Goal: Task Accomplishment & Management: Use online tool/utility

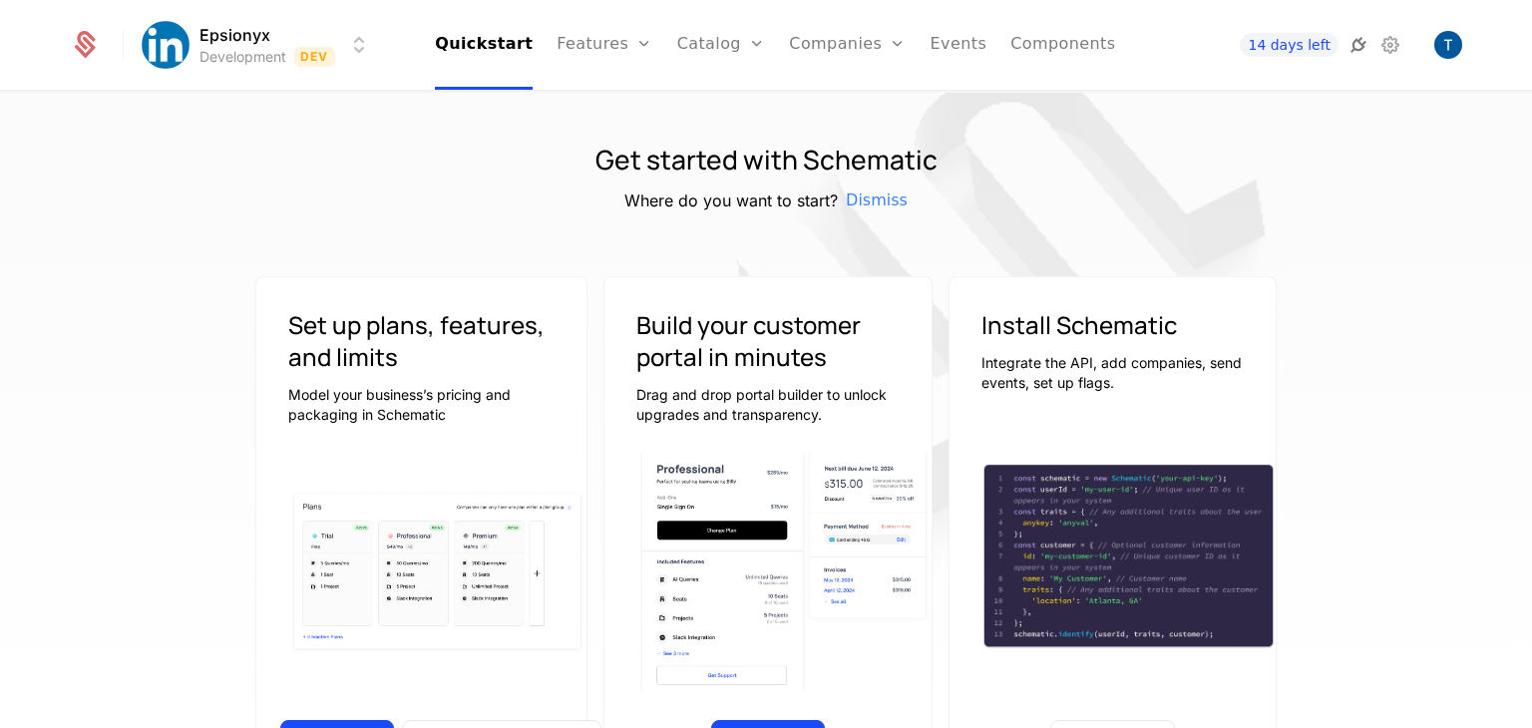
click at [1352, 42] on icon at bounding box center [1359, 45] width 24 height 24
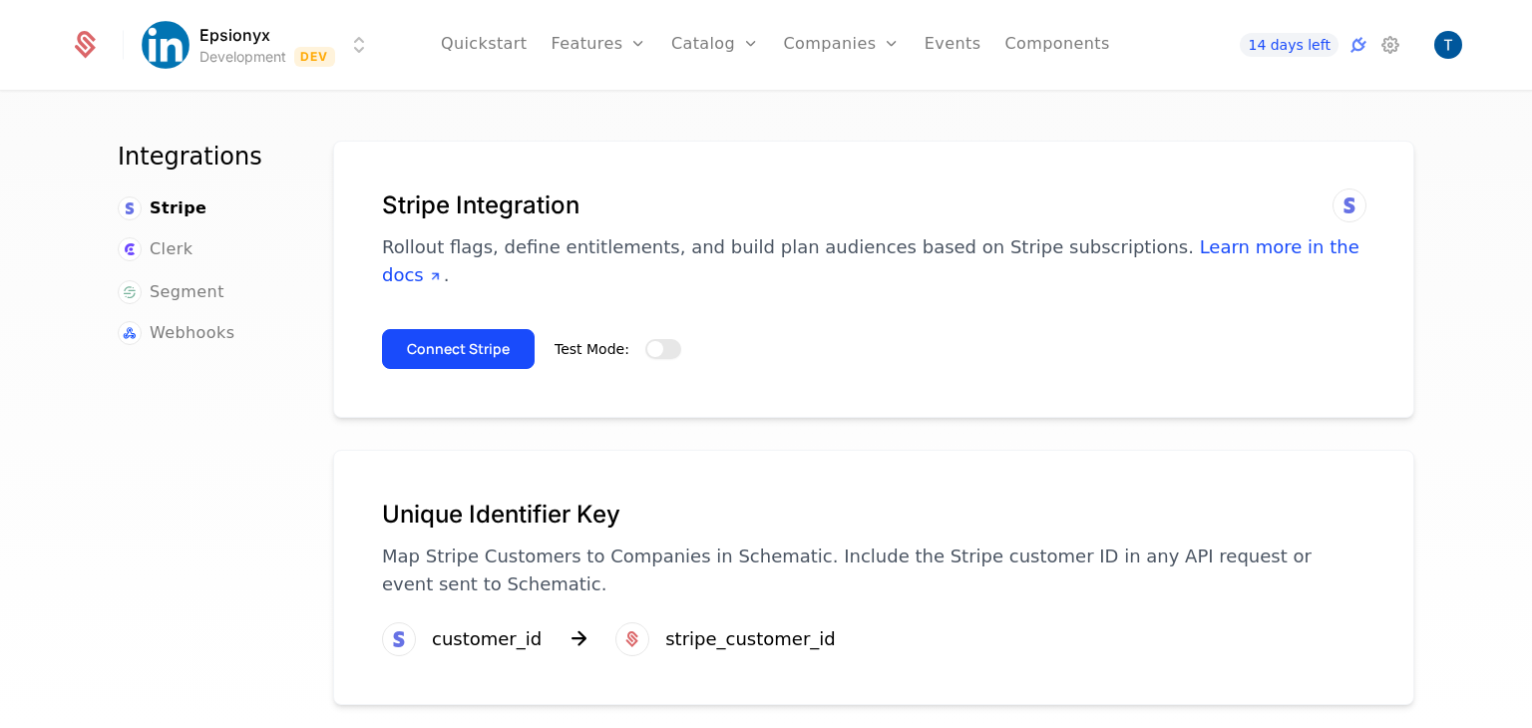
click at [647, 341] on span "button" at bounding box center [655, 349] width 16 height 16
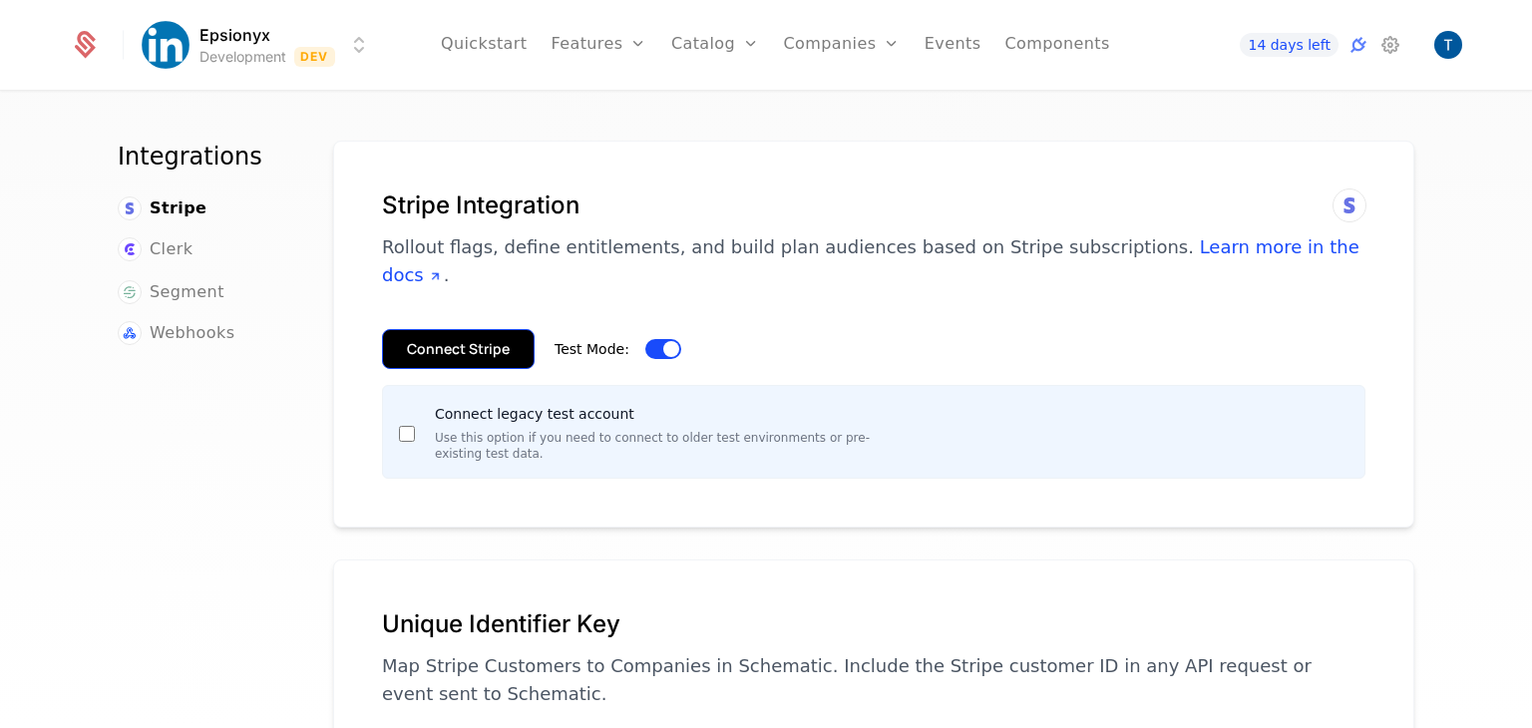
click at [499, 329] on button "Connect Stripe" at bounding box center [458, 349] width 153 height 40
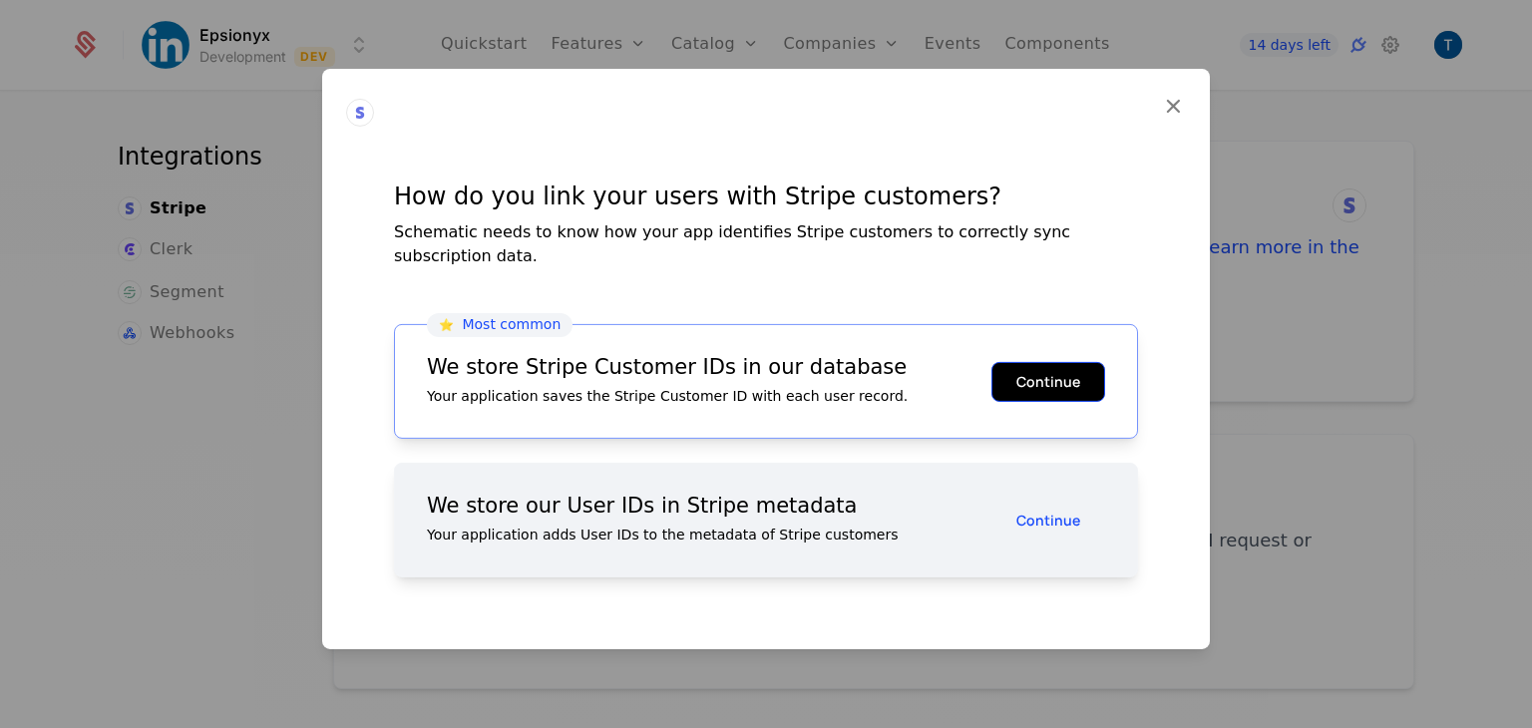
click at [1039, 361] on button "Continue" at bounding box center [1049, 381] width 114 height 40
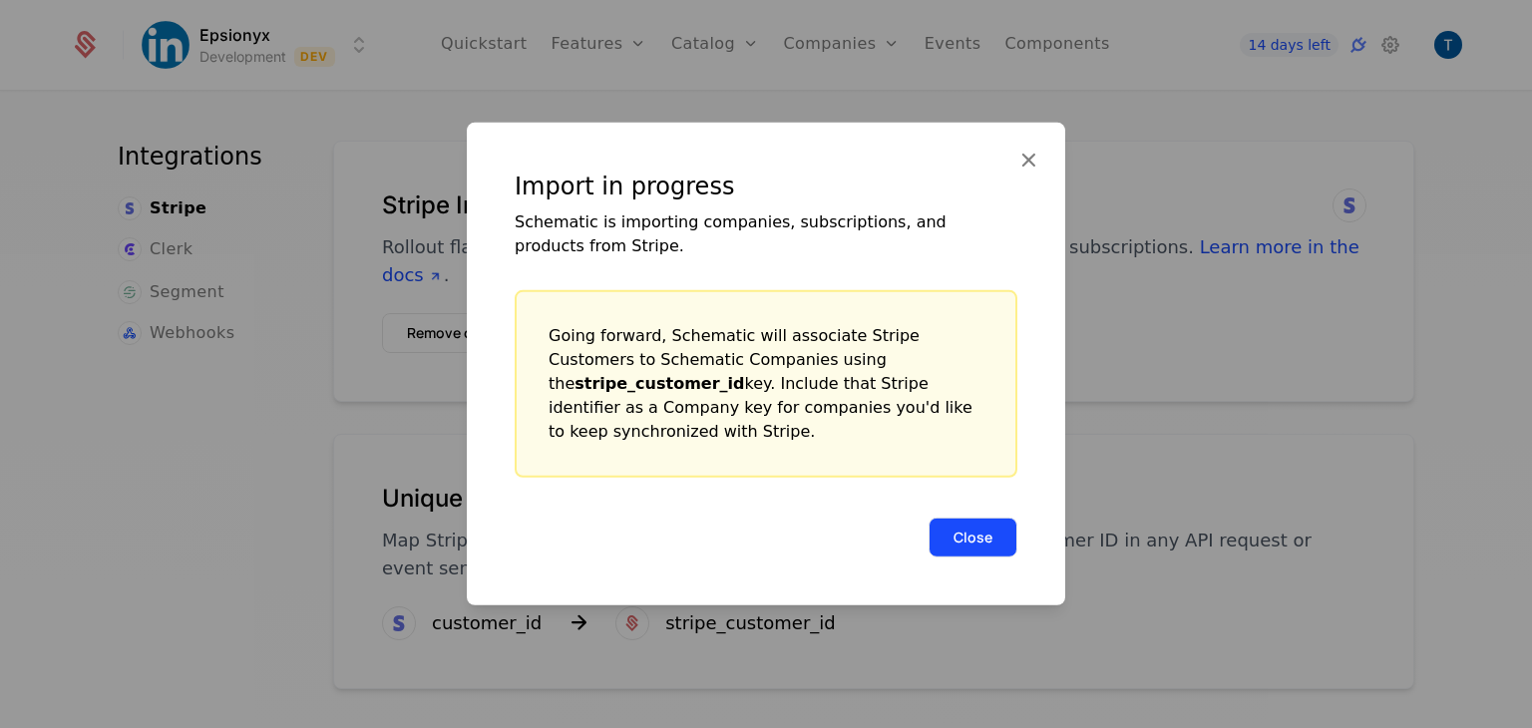
click at [990, 523] on button "Close" at bounding box center [973, 538] width 89 height 40
